Goal: Use online tool/utility: Utilize a website feature to perform a specific function

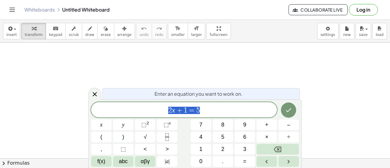
click at [220, 103] on div "2 x + 1 = 5" at bounding box center [184, 109] width 186 height 15
click at [290, 140] on span "÷" at bounding box center [289, 137] width 3 height 8
click at [192, 110] on span "1" at bounding box center [194, 110] width 4 height 7
click at [296, 108] on button "Done" at bounding box center [288, 109] width 15 height 15
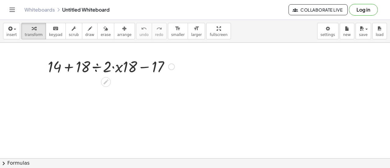
click at [70, 66] on div at bounding box center [111, 66] width 133 height 21
click at [143, 66] on div at bounding box center [111, 66] width 133 height 21
click at [116, 68] on div at bounding box center [111, 66] width 133 height 21
click at [114, 68] on div at bounding box center [111, 66] width 133 height 21
click at [120, 68] on div at bounding box center [111, 66] width 133 height 21
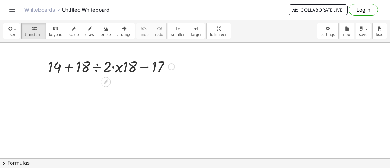
click at [97, 66] on div at bounding box center [111, 66] width 133 height 21
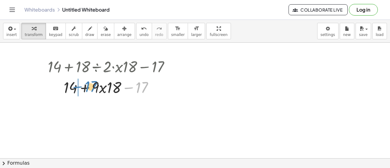
drag, startPoint x: 127, startPoint y: 86, endPoint x: 78, endPoint y: 86, distance: 49.1
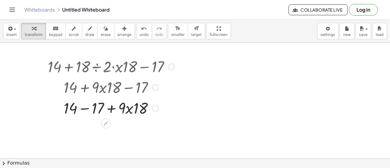
click at [86, 108] on div at bounding box center [111, 107] width 133 height 21
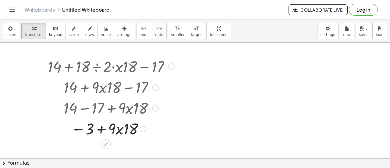
click at [101, 130] on div at bounding box center [111, 128] width 133 height 21
click at [81, 130] on div at bounding box center [111, 128] width 133 height 21
drag, startPoint x: 77, startPoint y: 127, endPoint x: 104, endPoint y: 126, distance: 26.3
click at [104, 126] on div at bounding box center [111, 128] width 133 height 21
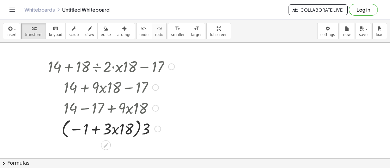
click at [79, 128] on div at bounding box center [111, 128] width 133 height 23
click at [98, 131] on div at bounding box center [111, 128] width 133 height 23
click at [146, 129] on div at bounding box center [111, 128] width 133 height 23
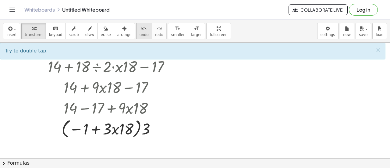
click at [140, 33] on span "undo" at bounding box center [144, 35] width 9 height 4
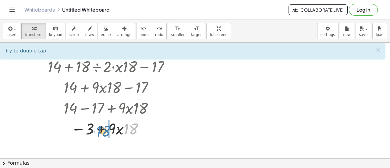
drag, startPoint x: 130, startPoint y: 129, endPoint x: 103, endPoint y: 131, distance: 26.6
click at [103, 131] on div at bounding box center [111, 128] width 119 height 21
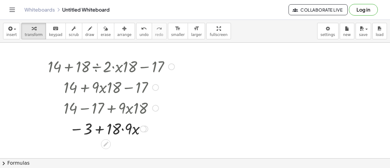
click at [100, 130] on div at bounding box center [111, 128] width 133 height 21
click at [76, 128] on div at bounding box center [111, 128] width 133 height 21
click at [121, 129] on div at bounding box center [111, 128] width 133 height 21
click at [101, 129] on div at bounding box center [111, 128] width 133 height 21
click at [77, 130] on div at bounding box center [111, 128] width 133 height 21
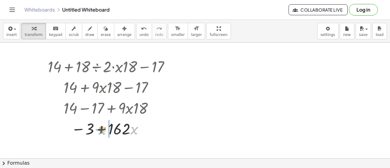
drag, startPoint x: 135, startPoint y: 131, endPoint x: 102, endPoint y: 131, distance: 32.6
click at [102, 131] on div at bounding box center [111, 128] width 133 height 21
click at [102, 127] on div at bounding box center [111, 128] width 133 height 21
drag, startPoint x: 80, startPoint y: 129, endPoint x: 96, endPoint y: 131, distance: 16.0
click at [96, 131] on div at bounding box center [111, 128] width 133 height 21
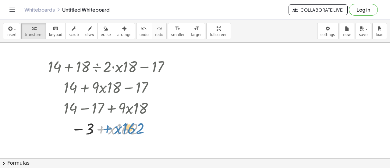
drag, startPoint x: 101, startPoint y: 129, endPoint x: 91, endPoint y: 128, distance: 9.2
click at [91, 128] on div at bounding box center [111, 128] width 133 height 21
drag, startPoint x: 126, startPoint y: 129, endPoint x: 103, endPoint y: 127, distance: 23.0
click at [103, 127] on div at bounding box center [111, 128] width 133 height 21
click at [101, 130] on div at bounding box center [111, 128] width 133 height 21
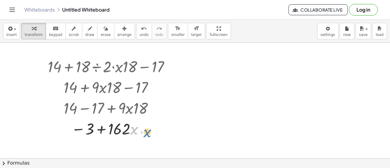
drag, startPoint x: 134, startPoint y: 131, endPoint x: 148, endPoint y: 134, distance: 14.2
click at [148, 134] on div at bounding box center [111, 128] width 133 height 21
drag, startPoint x: 135, startPoint y: 131, endPoint x: 98, endPoint y: 130, distance: 36.6
click at [98, 130] on div at bounding box center [111, 128] width 133 height 21
drag, startPoint x: 79, startPoint y: 128, endPoint x: 104, endPoint y: 128, distance: 25.0
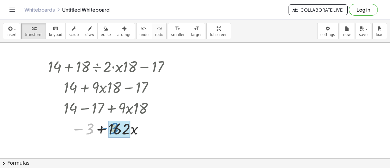
click at [104, 128] on div at bounding box center [111, 128] width 133 height 21
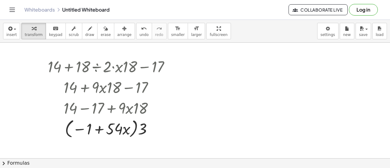
click at [134, 39] on div "insert select one: Math Expression Function Text Youtube Video Graphing Geometr…" at bounding box center [195, 31] width 390 height 23
click at [136, 37] on button "undo undo" at bounding box center [144, 31] width 16 height 16
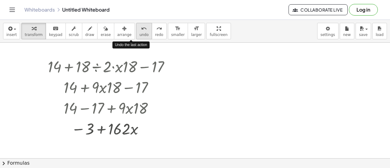
click at [136, 37] on button "undo undo" at bounding box center [144, 31] width 16 height 16
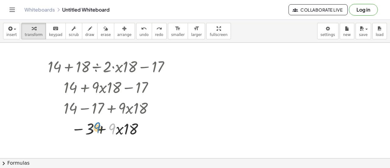
drag, startPoint x: 112, startPoint y: 130, endPoint x: 96, endPoint y: 131, distance: 15.6
click at [96, 131] on div at bounding box center [111, 128] width 129 height 21
drag, startPoint x: 81, startPoint y: 128, endPoint x: 95, endPoint y: 128, distance: 13.4
click at [95, 128] on div at bounding box center [111, 128] width 129 height 21
drag, startPoint x: 132, startPoint y: 127, endPoint x: 107, endPoint y: 125, distance: 24.4
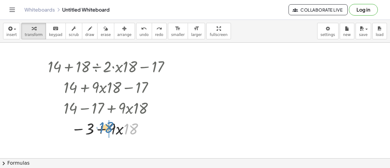
click at [107, 125] on div at bounding box center [111, 128] width 129 height 21
click at [99, 130] on div at bounding box center [111, 128] width 133 height 21
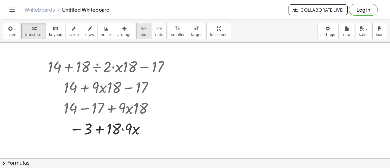
click at [140, 37] on span "undo" at bounding box center [144, 35] width 9 height 4
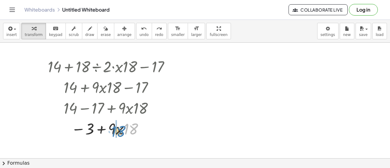
drag, startPoint x: 126, startPoint y: 130, endPoint x: 114, endPoint y: 132, distance: 12.7
click at [114, 132] on div at bounding box center [111, 128] width 129 height 21
click at [101, 128] on div at bounding box center [111, 128] width 133 height 21
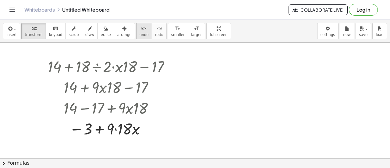
click at [136, 38] on button "undo undo" at bounding box center [144, 31] width 16 height 16
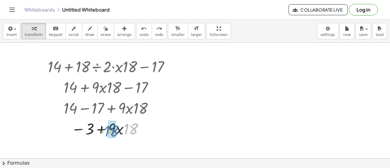
drag, startPoint x: 129, startPoint y: 128, endPoint x: 110, endPoint y: 130, distance: 19.3
click at [140, 36] on span "undo" at bounding box center [144, 35] width 9 height 4
click at [121, 129] on div at bounding box center [111, 128] width 133 height 21
drag, startPoint x: 76, startPoint y: 130, endPoint x: 92, endPoint y: 132, distance: 16.0
click at [92, 132] on div at bounding box center [111, 128] width 133 height 21
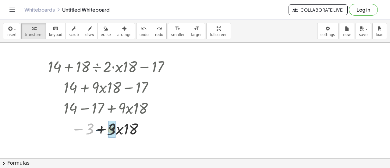
drag, startPoint x: 81, startPoint y: 128, endPoint x: 104, endPoint y: 128, distance: 23.5
click at [104, 128] on div at bounding box center [111, 128] width 133 height 21
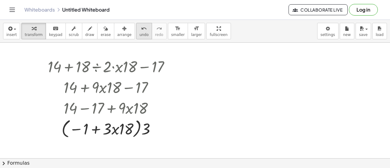
click at [136, 35] on button "undo undo" at bounding box center [144, 31] width 16 height 16
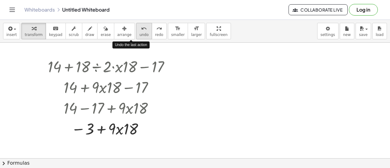
click at [140, 29] on div "undo" at bounding box center [144, 28] width 9 height 7
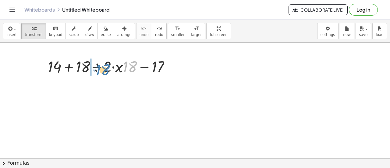
drag, startPoint x: 129, startPoint y: 66, endPoint x: 102, endPoint y: 69, distance: 27.0
click at [102, 69] on div at bounding box center [111, 66] width 133 height 21
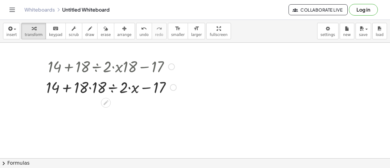
click at [89, 89] on div at bounding box center [111, 87] width 137 height 21
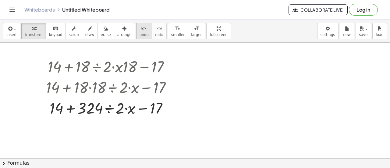
click at [138, 32] on button "undo undo" at bounding box center [144, 31] width 16 height 16
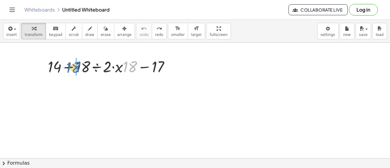
drag, startPoint x: 129, startPoint y: 66, endPoint x: 72, endPoint y: 66, distance: 56.7
click at [72, 66] on div at bounding box center [111, 66] width 133 height 21
click at [69, 67] on div at bounding box center [111, 66] width 133 height 21
click at [70, 66] on div at bounding box center [111, 66] width 133 height 21
click at [96, 66] on div at bounding box center [111, 66] width 133 height 21
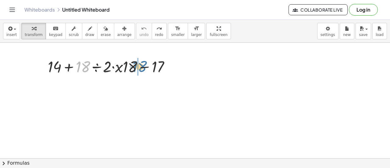
drag, startPoint x: 84, startPoint y: 66, endPoint x: 140, endPoint y: 66, distance: 56.7
click at [140, 66] on div at bounding box center [111, 66] width 133 height 21
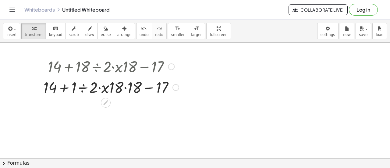
click at [148, 87] on div at bounding box center [111, 87] width 142 height 21
click at [64, 87] on div at bounding box center [111, 87] width 142 height 21
click at [83, 88] on div at bounding box center [111, 87] width 142 height 21
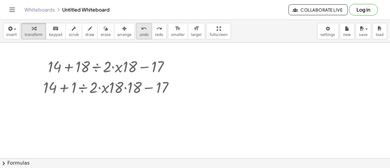
click at [141, 27] on icon "undo" at bounding box center [144, 28] width 6 height 7
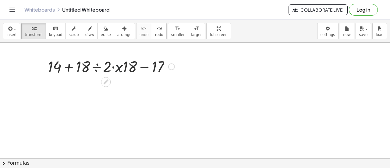
click at [116, 68] on div at bounding box center [111, 66] width 133 height 21
click at [114, 68] on div at bounding box center [111, 66] width 133 height 21
drag, startPoint x: 107, startPoint y: 68, endPoint x: 120, endPoint y: 80, distance: 18.3
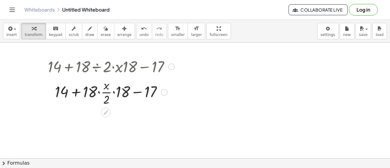
click at [134, 93] on div at bounding box center [111, 92] width 133 height 30
click at [114, 91] on div at bounding box center [111, 92] width 133 height 30
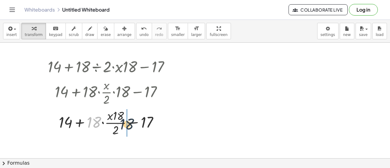
drag, startPoint x: 90, startPoint y: 121, endPoint x: 129, endPoint y: 123, distance: 39.4
click at [129, 123] on div at bounding box center [111, 122] width 133 height 30
click at [136, 122] on div at bounding box center [111, 122] width 133 height 30
click at [79, 124] on div at bounding box center [111, 122] width 133 height 30
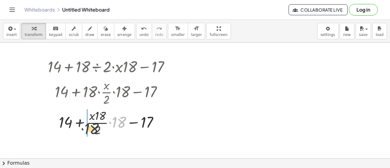
drag, startPoint x: 117, startPoint y: 125, endPoint x: 87, endPoint y: 125, distance: 30.8
click at [79, 123] on div at bounding box center [111, 122] width 133 height 30
click at [104, 122] on div at bounding box center [111, 122] width 133 height 30
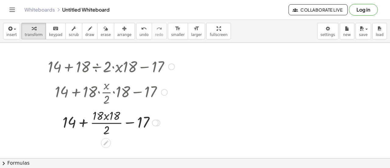
click at [84, 123] on div at bounding box center [111, 122] width 133 height 30
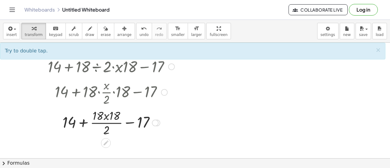
click at [127, 122] on div at bounding box center [111, 122] width 133 height 30
click at [106, 122] on div at bounding box center [111, 122] width 133 height 30
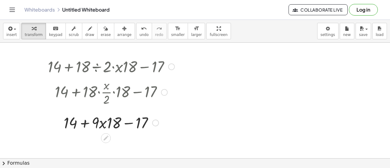
click at [85, 124] on div at bounding box center [111, 122] width 133 height 21
click at [127, 124] on div at bounding box center [111, 122] width 133 height 21
click at [84, 122] on div at bounding box center [111, 122] width 133 height 21
click at [126, 123] on div at bounding box center [111, 122] width 133 height 21
drag, startPoint x: 113, startPoint y: 124, endPoint x: 62, endPoint y: 129, distance: 51.2
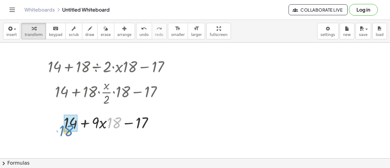
click at [62, 129] on div at bounding box center [111, 122] width 133 height 21
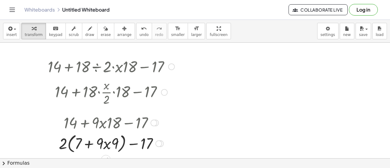
click at [88, 144] on div at bounding box center [111, 142] width 133 height 23
click at [137, 145] on div at bounding box center [111, 142] width 133 height 23
click at [64, 140] on div at bounding box center [111, 142] width 133 height 23
click at [62, 142] on div at bounding box center [111, 142] width 133 height 23
click at [64, 142] on div at bounding box center [111, 142] width 133 height 23
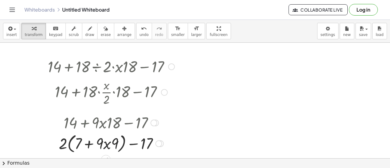
click at [107, 148] on div at bounding box center [111, 142] width 133 height 23
click at [105, 144] on div at bounding box center [111, 142] width 133 height 23
click at [84, 143] on div at bounding box center [111, 142] width 133 height 23
drag, startPoint x: 145, startPoint y: 145, endPoint x: 93, endPoint y: 146, distance: 51.8
click at [93, 146] on div at bounding box center [111, 142] width 133 height 23
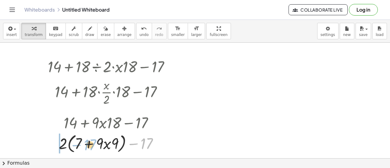
drag, startPoint x: 144, startPoint y: 145, endPoint x: 87, endPoint y: 146, distance: 57.3
click at [87, 146] on div at bounding box center [111, 142] width 133 height 23
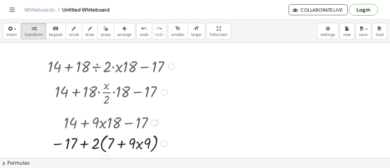
click at [85, 146] on div at bounding box center [111, 142] width 133 height 23
click at [82, 145] on div at bounding box center [111, 142] width 133 height 23
click at [61, 143] on div at bounding box center [111, 142] width 133 height 23
drag, startPoint x: 73, startPoint y: 143, endPoint x: 102, endPoint y: 144, distance: 29.3
click at [102, 144] on div at bounding box center [111, 142] width 133 height 23
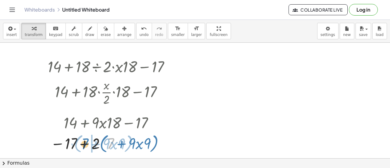
drag, startPoint x: 108, startPoint y: 145, endPoint x: 83, endPoint y: 145, distance: 25.0
click at [83, 145] on div at bounding box center [111, 142] width 133 height 23
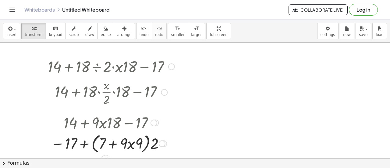
click at [84, 143] on div at bounding box center [111, 142] width 133 height 23
drag, startPoint x: 156, startPoint y: 143, endPoint x: 124, endPoint y: 140, distance: 31.5
click at [124, 140] on div at bounding box center [111, 142] width 133 height 23
click at [114, 143] on div at bounding box center [111, 143] width 133 height 21
click at [82, 142] on div at bounding box center [111, 143] width 133 height 21
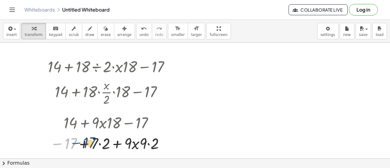
drag, startPoint x: 59, startPoint y: 142, endPoint x: 85, endPoint y: 142, distance: 26.5
click at [85, 142] on div at bounding box center [111, 143] width 133 height 21
click at [149, 143] on div at bounding box center [111, 143] width 133 height 21
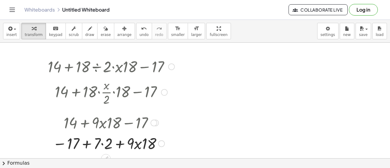
click at [135, 144] on div at bounding box center [111, 143] width 133 height 21
click at [119, 144] on div at bounding box center [111, 143] width 133 height 21
click at [85, 143] on div at bounding box center [111, 143] width 133 height 21
drag, startPoint x: 99, startPoint y: 145, endPoint x: 72, endPoint y: 141, distance: 28.0
click at [72, 141] on div at bounding box center [111, 143] width 133 height 21
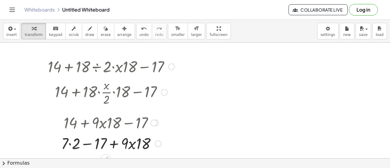
click at [87, 144] on div at bounding box center [111, 143] width 133 height 21
click at [112, 144] on div at bounding box center [111, 143] width 133 height 21
click at [140, 33] on span "undo" at bounding box center [144, 35] width 9 height 4
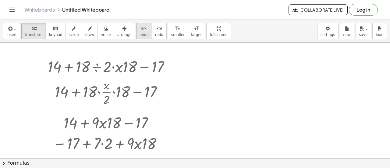
click at [140, 33] on span "undo" at bounding box center [144, 35] width 9 height 4
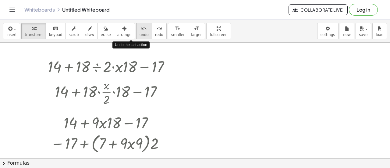
click at [140, 33] on span "undo" at bounding box center [144, 35] width 9 height 4
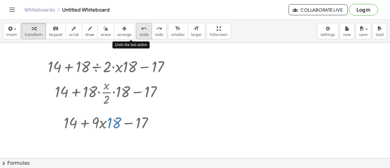
click at [140, 33] on span "undo" at bounding box center [144, 35] width 9 height 4
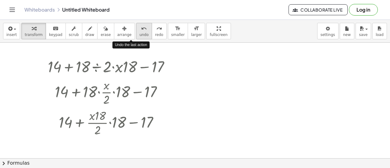
click at [140, 33] on span "undo" at bounding box center [144, 35] width 9 height 4
